Goal: Obtain resource: Download file/media

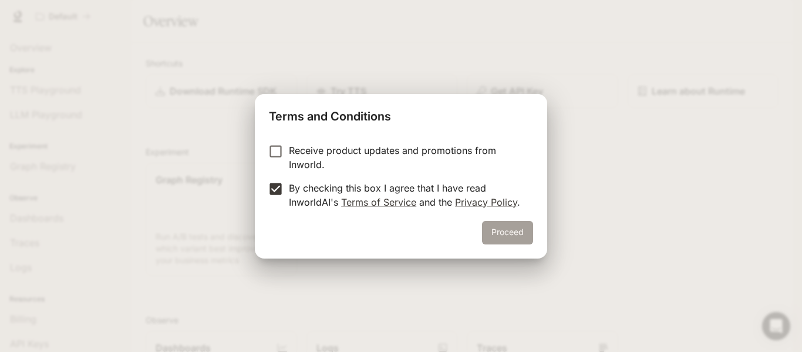
click at [515, 236] on button "Proceed" at bounding box center [507, 232] width 51 height 23
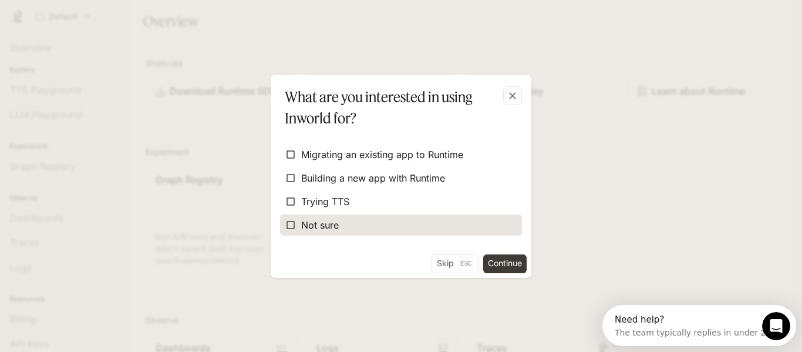
click at [335, 220] on span "Not sure" at bounding box center [320, 225] width 38 height 14
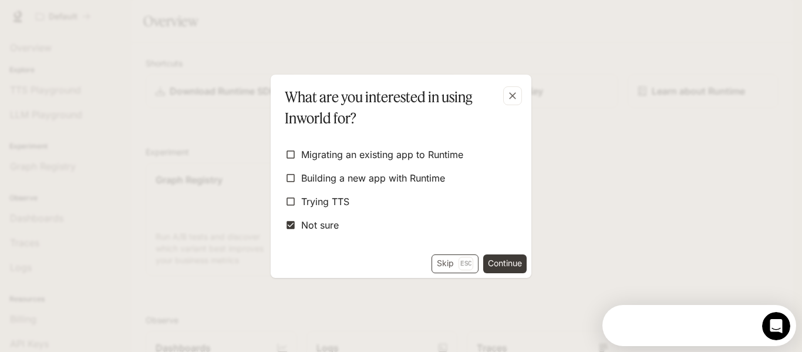
click at [452, 261] on button "Skip Esc" at bounding box center [454, 263] width 47 height 19
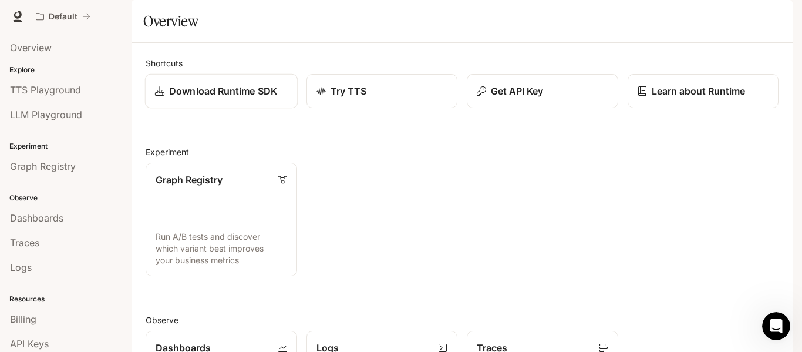
click at [218, 98] on p "Download Runtime SDK" at bounding box center [223, 91] width 108 height 14
click at [713, 98] on p "Learn about Runtime" at bounding box center [698, 91] width 95 height 14
click at [227, 109] on link "Download Runtime SDK" at bounding box center [221, 91] width 153 height 35
click at [75, 50] on div "Overview" at bounding box center [66, 48] width 112 height 14
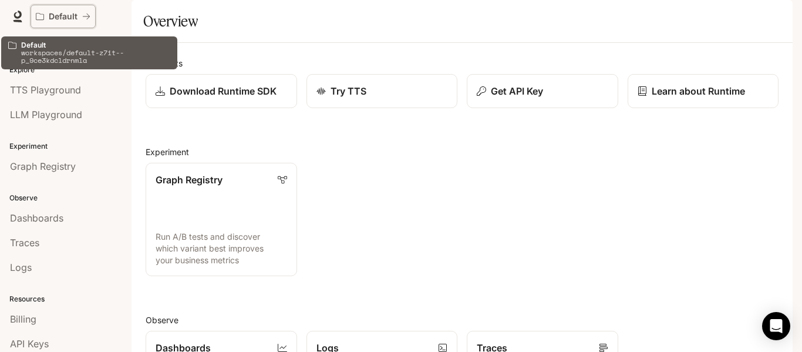
click at [72, 13] on p "Default" at bounding box center [63, 17] width 29 height 10
